Goal: Transaction & Acquisition: Purchase product/service

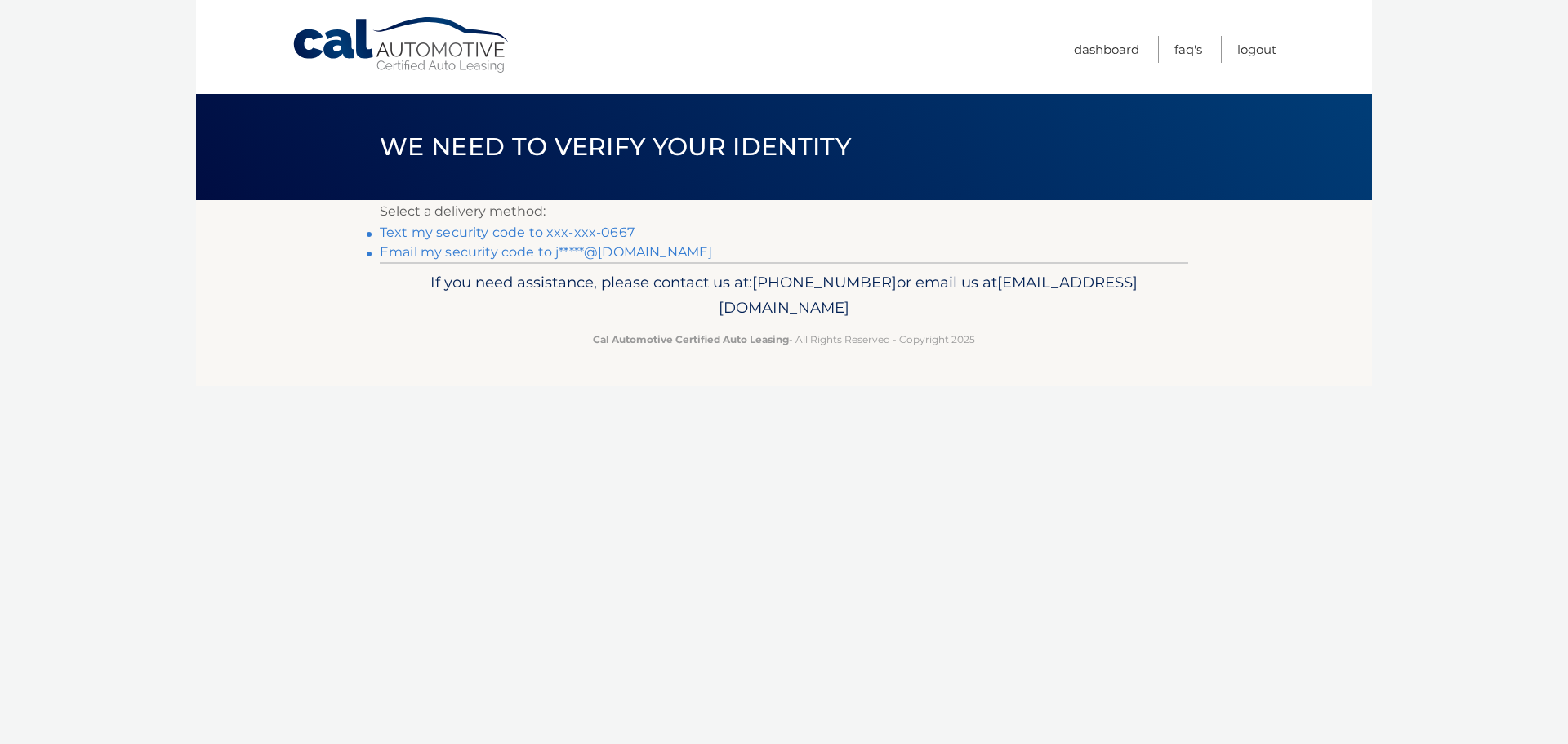
click at [555, 231] on link "Text my security code to xxx-xxx-0667" at bounding box center [507, 232] width 255 height 15
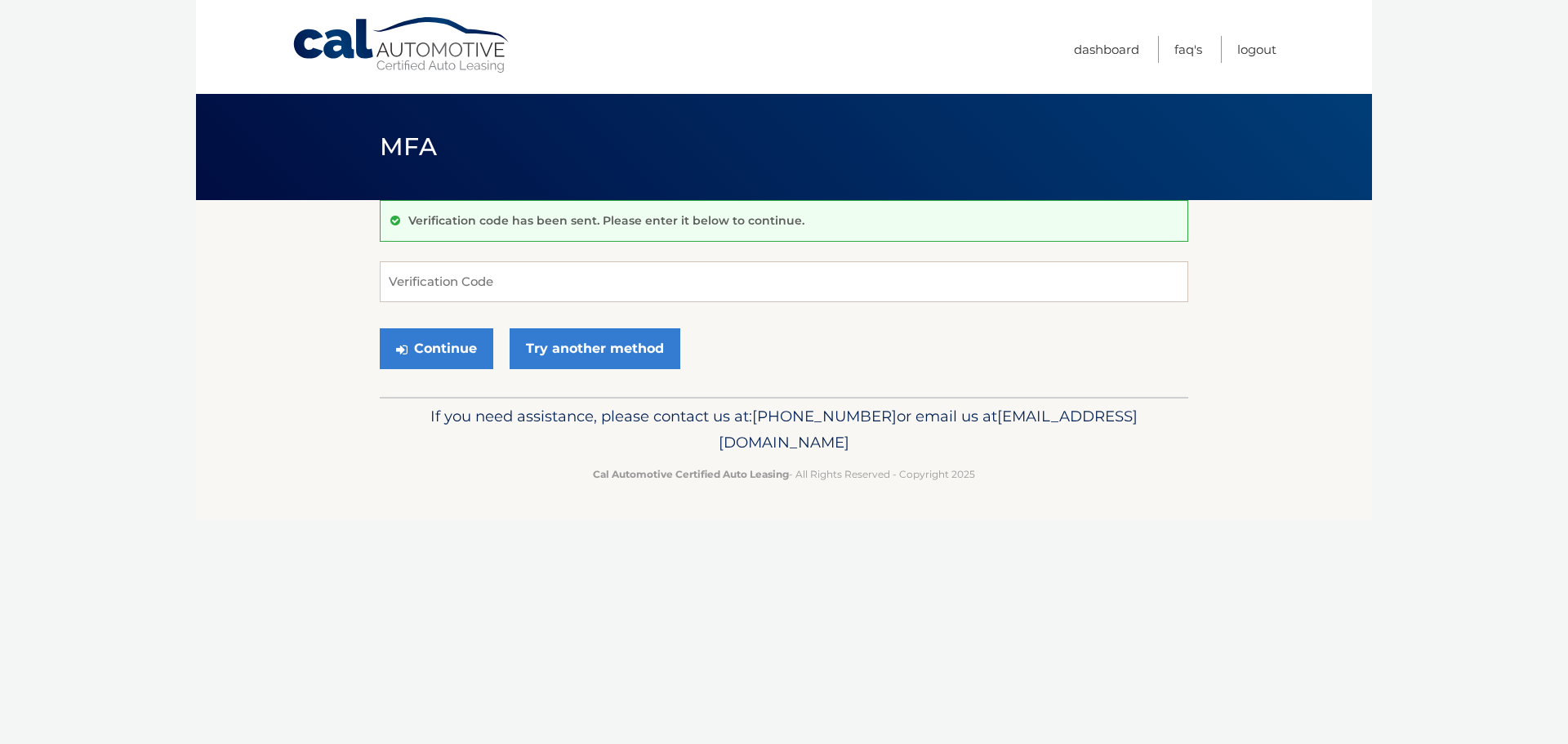
click at [477, 258] on div "Verification code has been sent. Please enter it below to continue. Verificatio…" at bounding box center [784, 298] width 809 height 197
click at [483, 283] on input "Verification Code" at bounding box center [784, 281] width 809 height 40
type input "279357"
click at [452, 344] on button "Continue" at bounding box center [436, 348] width 114 height 40
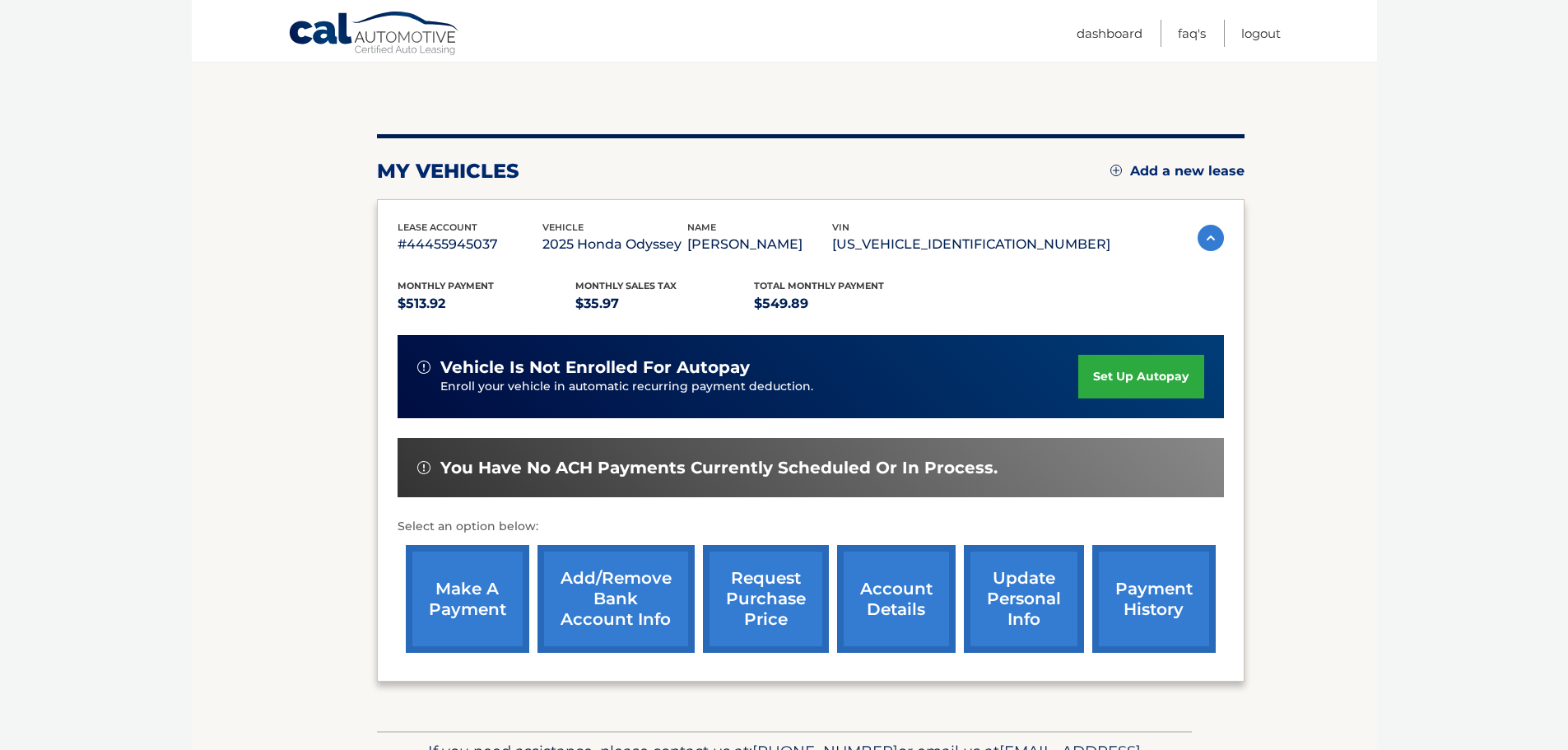
scroll to position [219, 0]
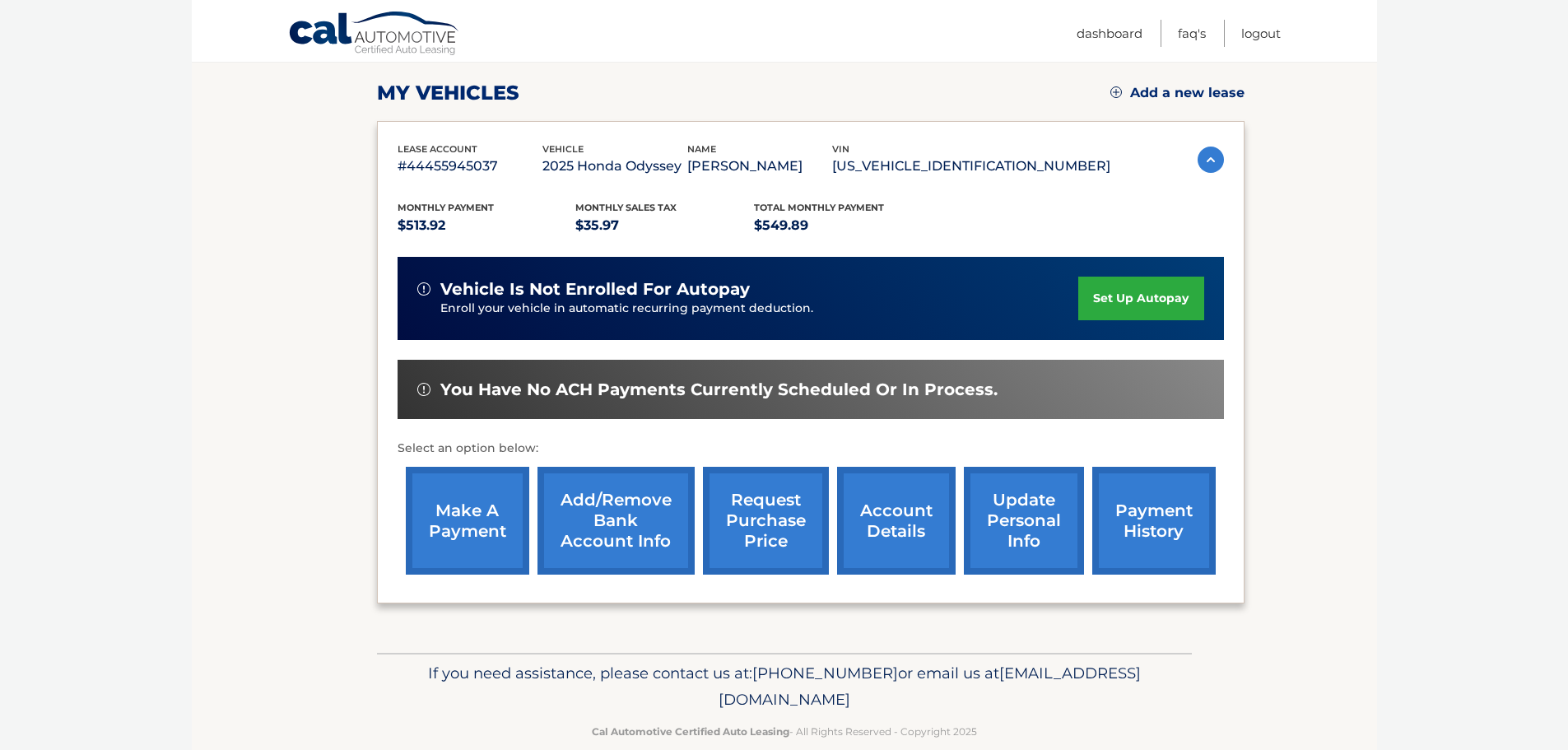
click at [470, 513] on link "make a payment" at bounding box center [467, 520] width 123 height 108
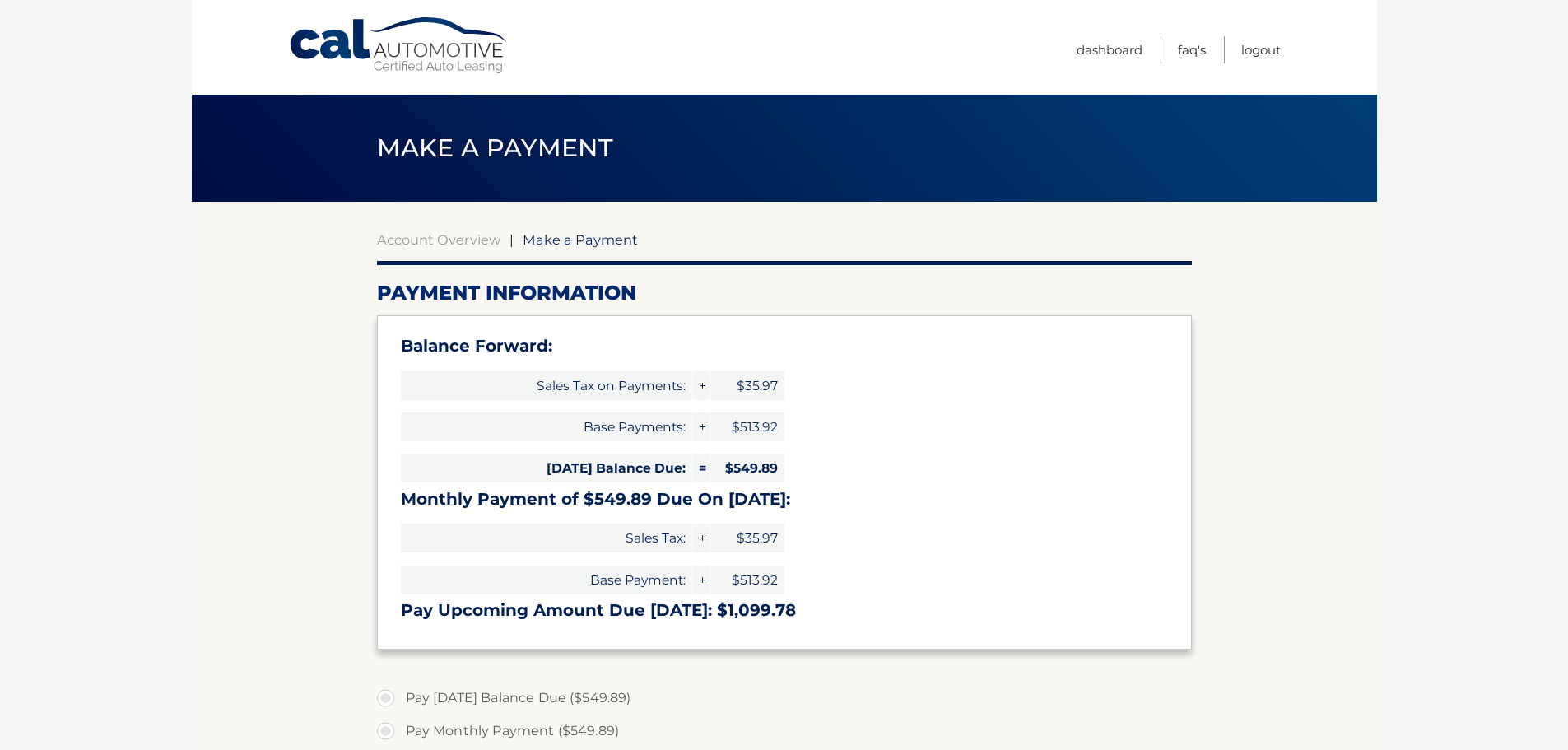
select select "ZTk4ZmY1NTgtZWU0Ni00OGJmLWJjZTEtODkyNjRkZTI5OTFi"
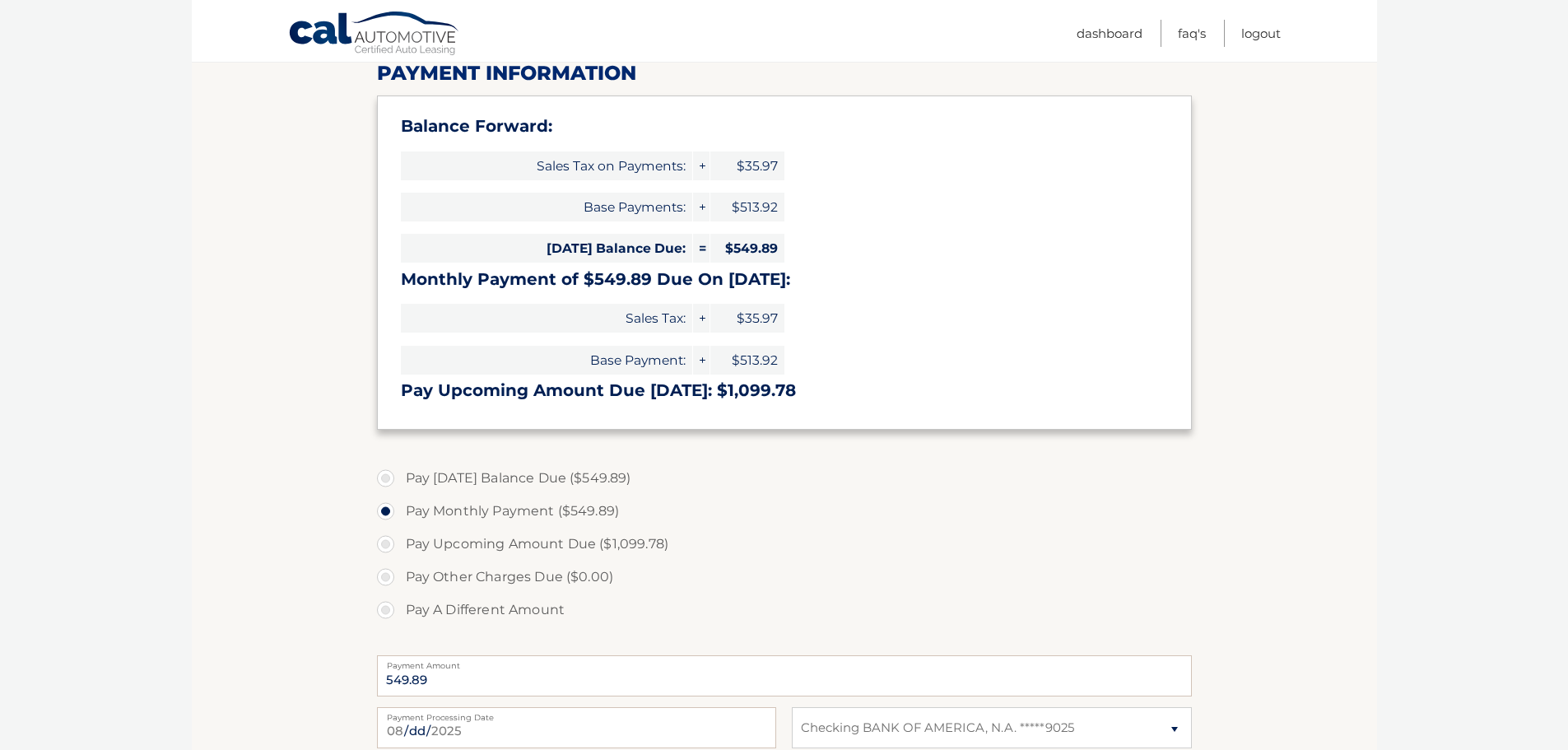
click at [384, 479] on label "Pay [DATE] Balance Due ($549.89)" at bounding box center [784, 479] width 815 height 33
click at [384, 479] on input "Pay [DATE] Balance Due ($549.89)" at bounding box center [391, 475] width 16 height 26
radio input "true"
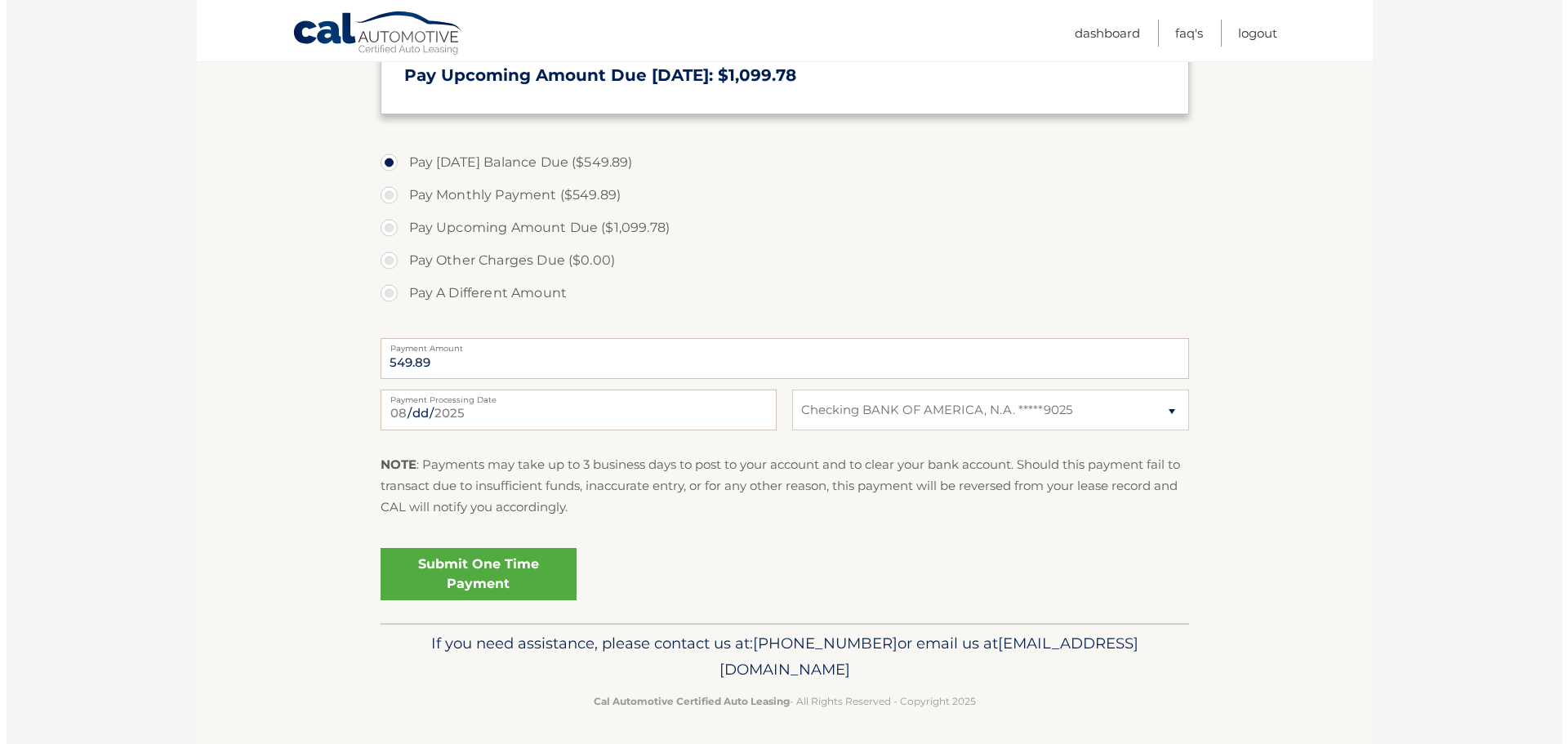
scroll to position [533, 0]
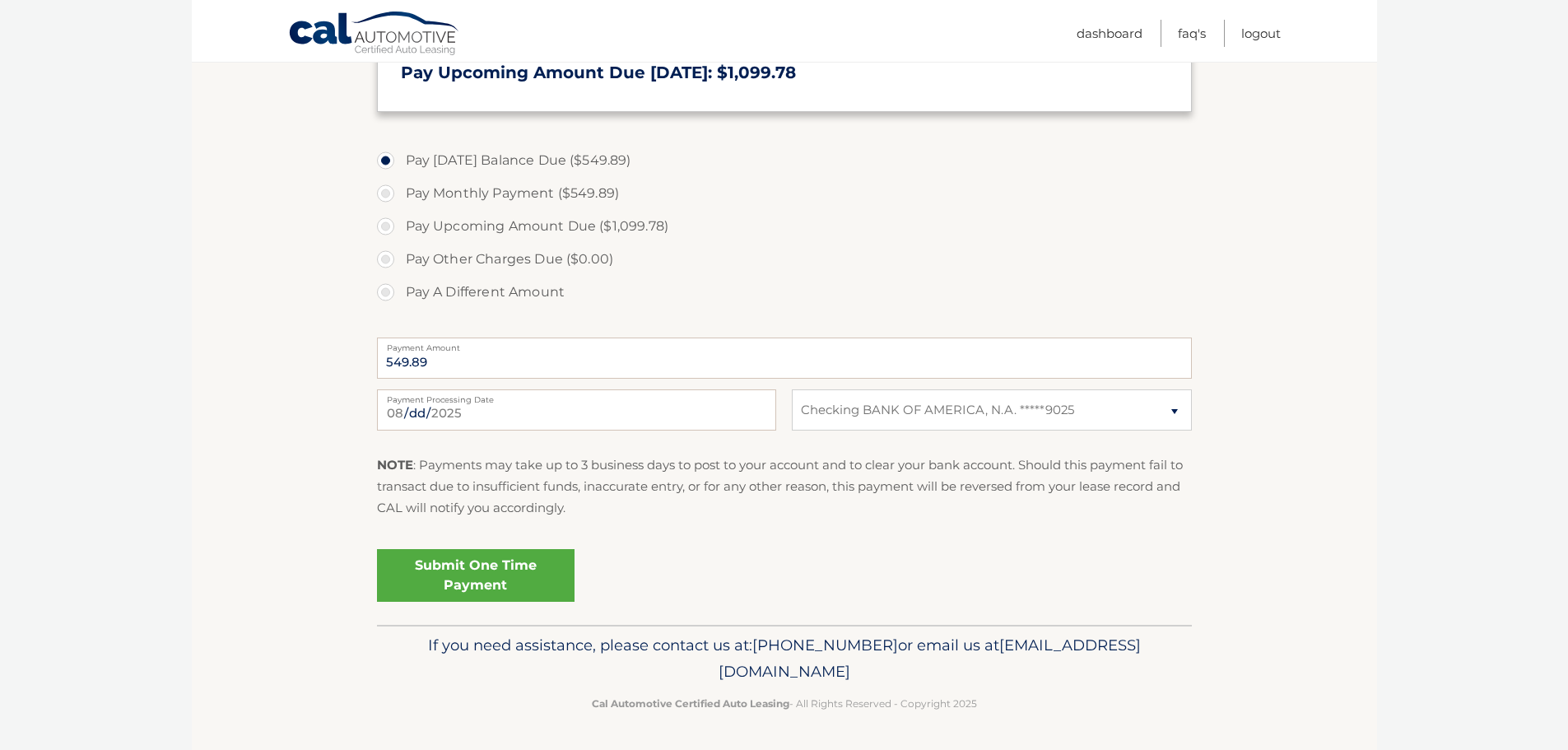
click at [519, 578] on link "Submit One Time Payment" at bounding box center [476, 575] width 198 height 53
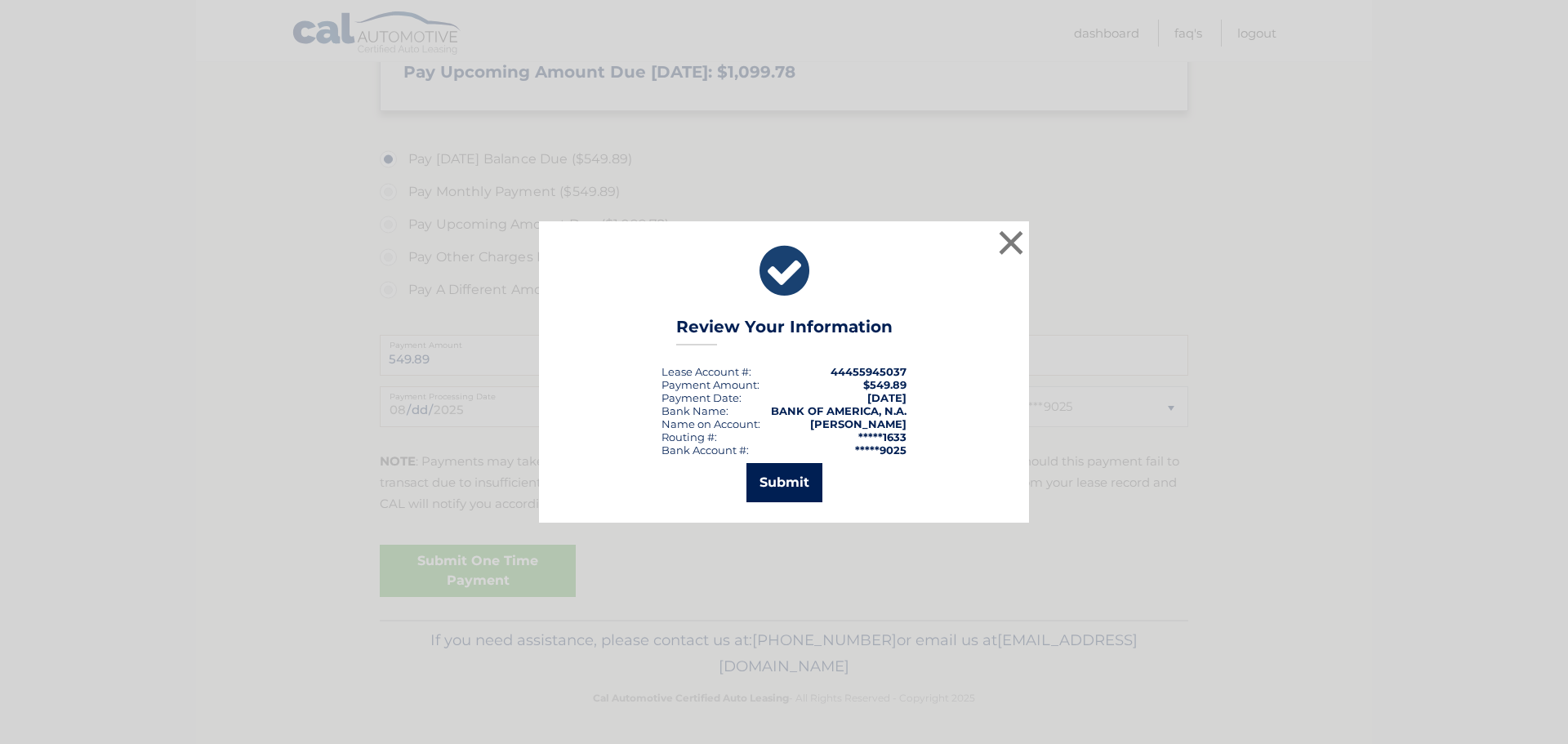
click at [803, 477] on button "Submit" at bounding box center [784, 483] width 76 height 40
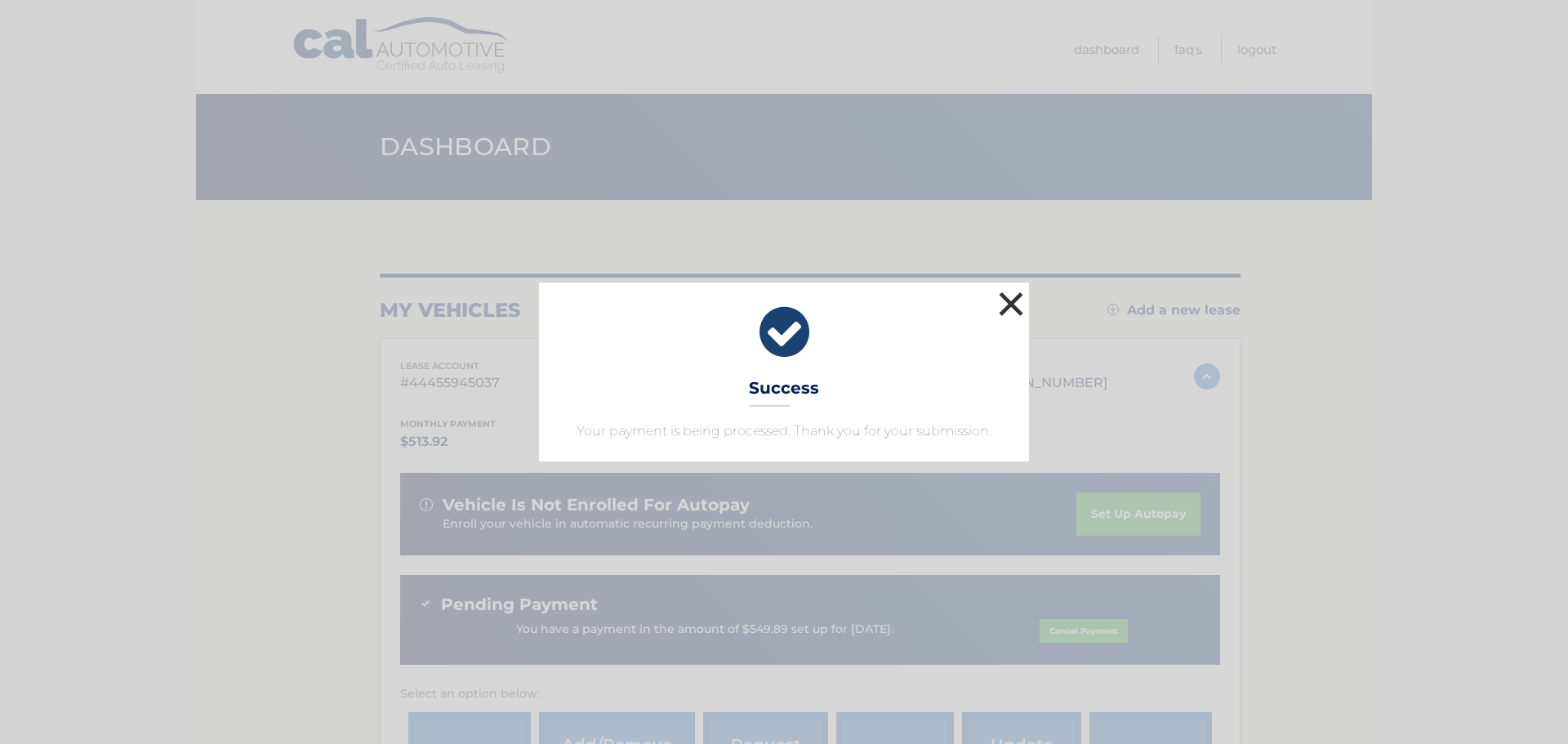
click at [1014, 307] on button "×" at bounding box center [1011, 304] width 33 height 33
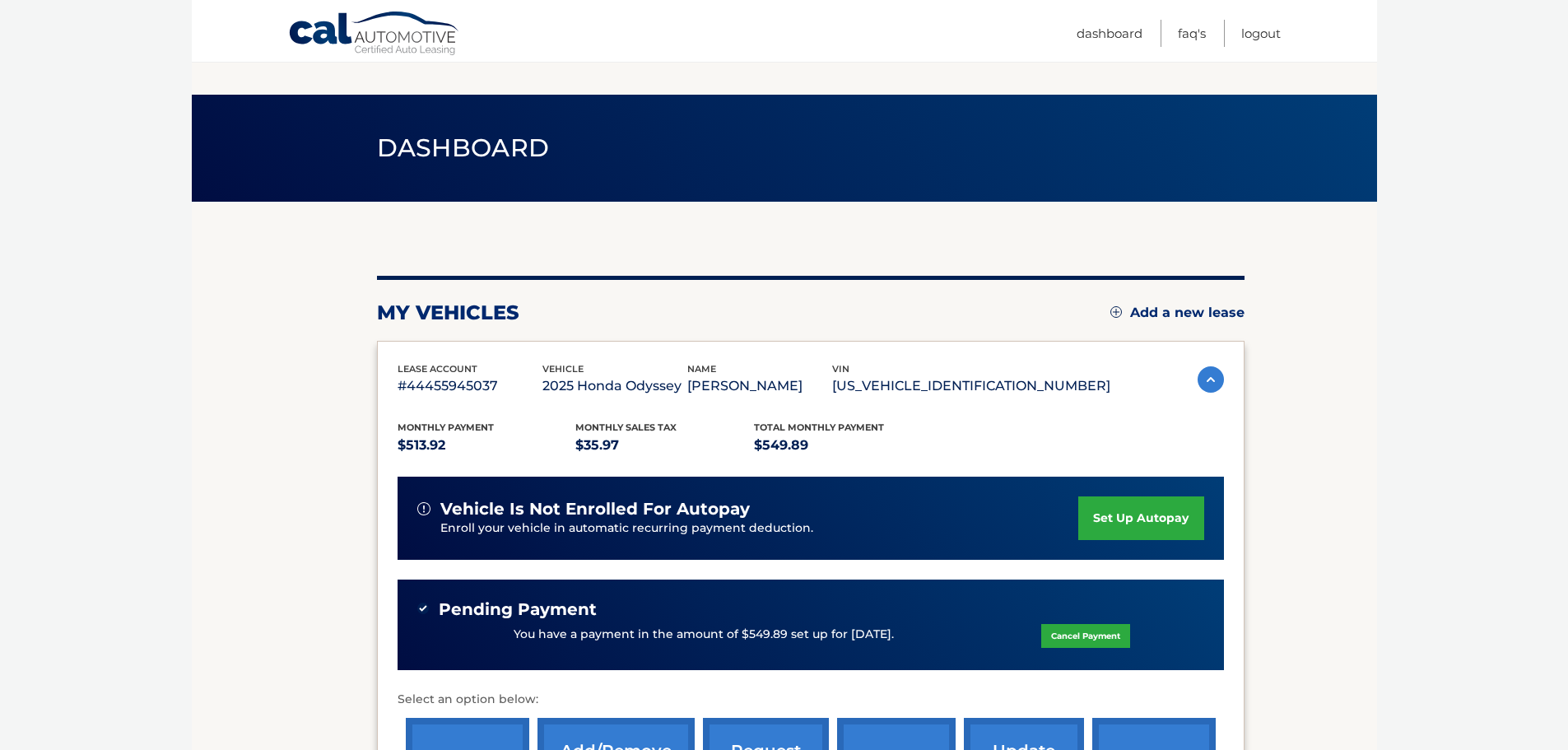
scroll to position [219, 0]
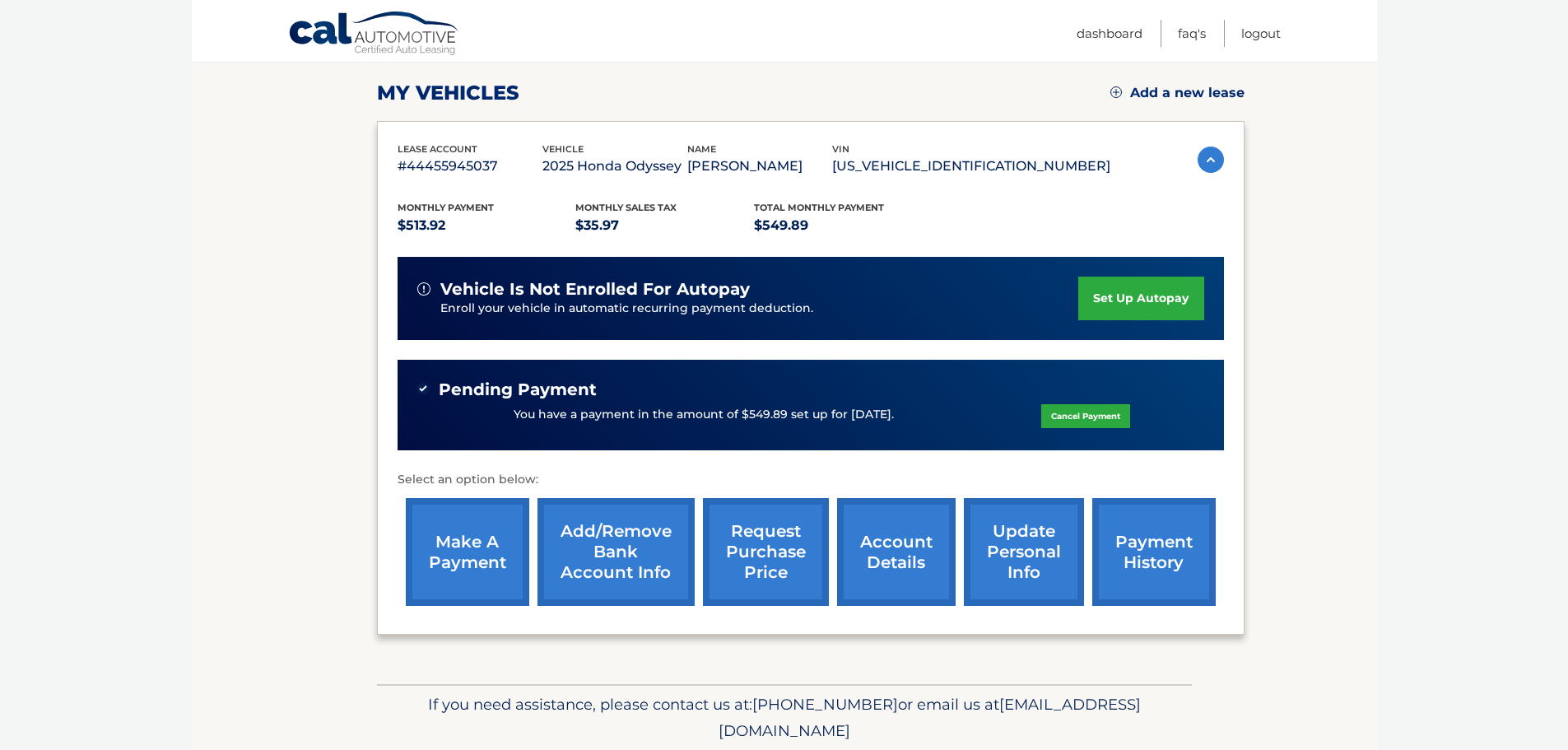
click at [923, 545] on link "account details" at bounding box center [896, 551] width 119 height 108
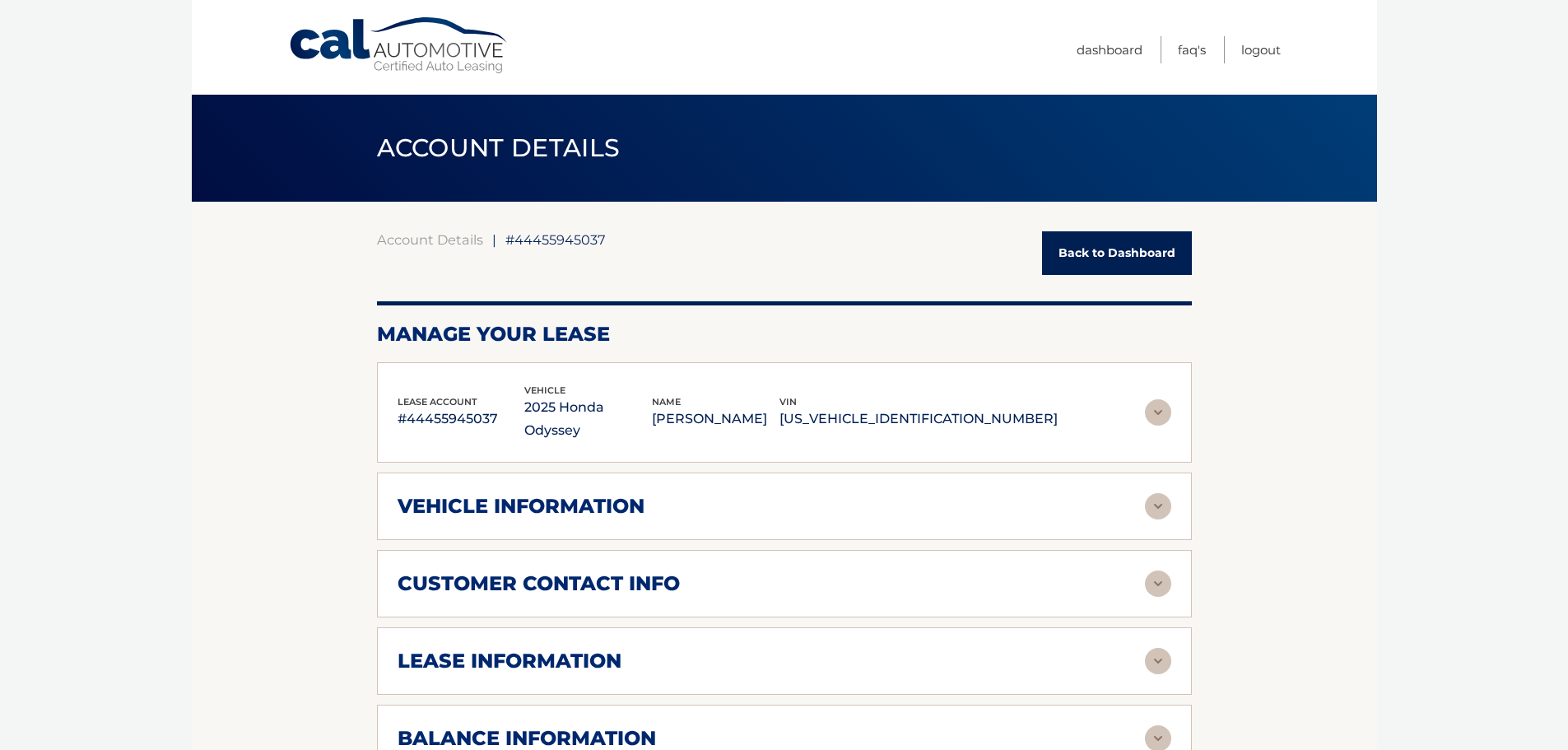
click at [908, 543] on div "lease account #44455945037 vehicle 2025 Honda Odyssey name JOSHUA VIAU vin 5FNR…" at bounding box center [784, 646] width 815 height 568
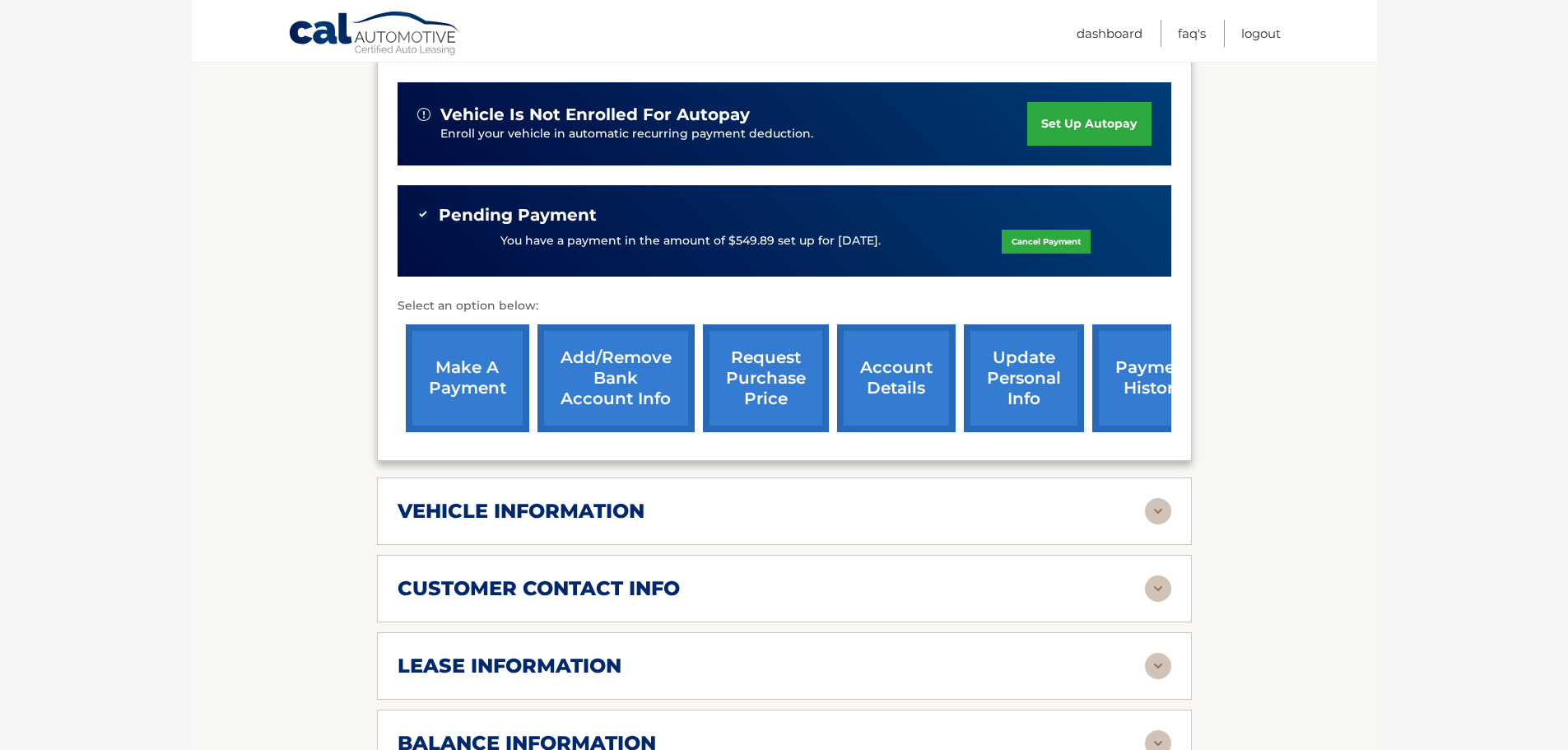
scroll to position [659, 0]
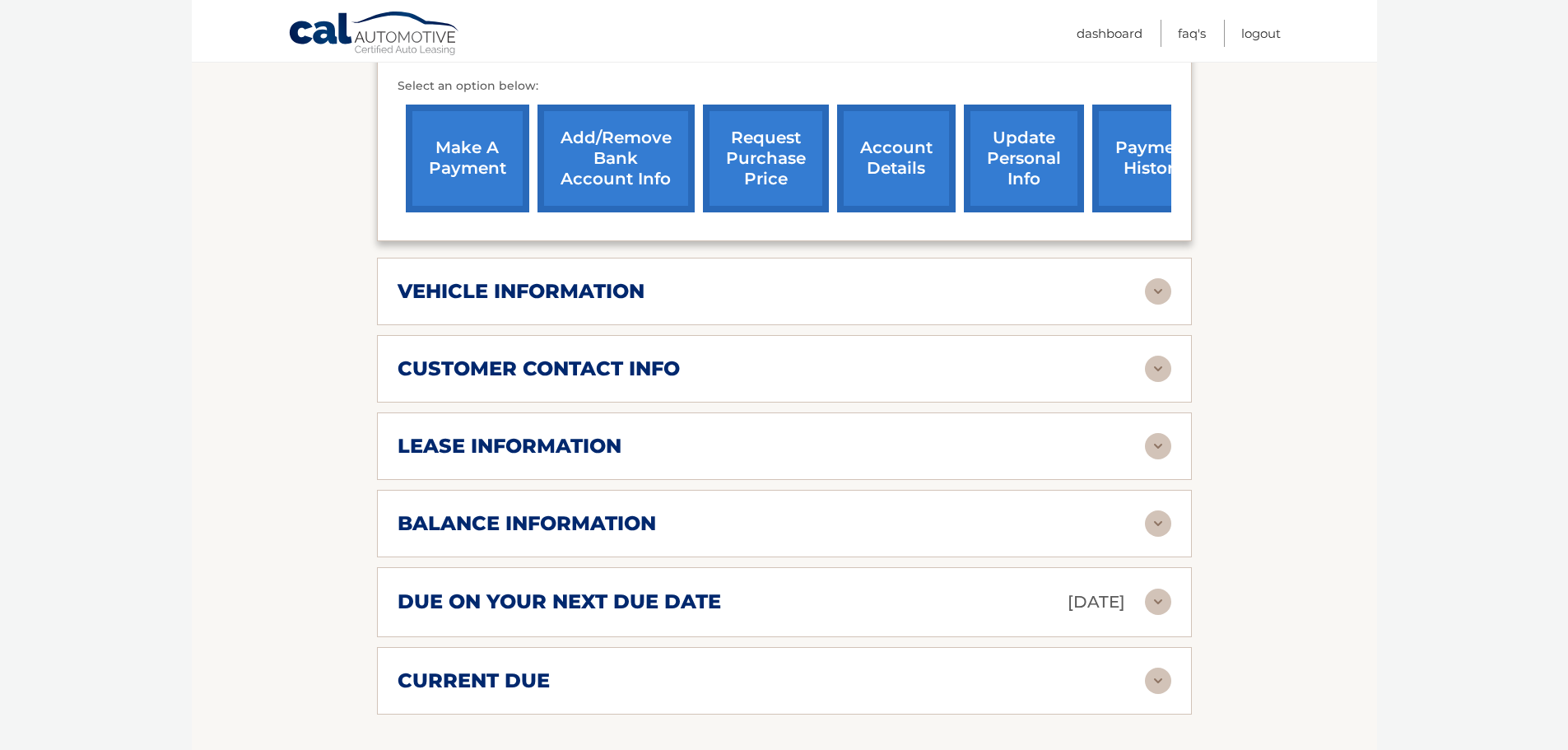
click at [693, 434] on div "lease information" at bounding box center [771, 446] width 747 height 24
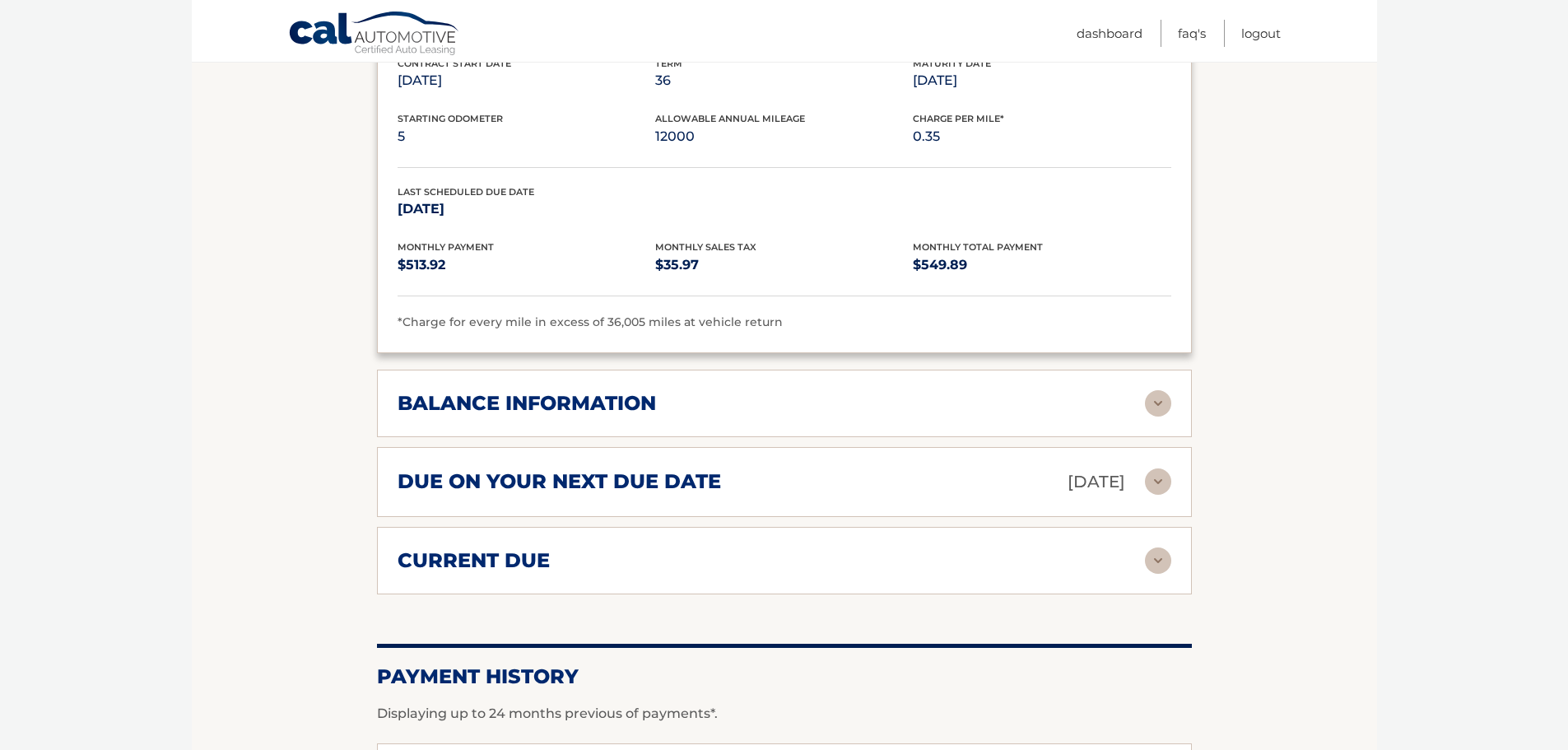
scroll to position [439, 0]
